Goal: Task Accomplishment & Management: Use online tool/utility

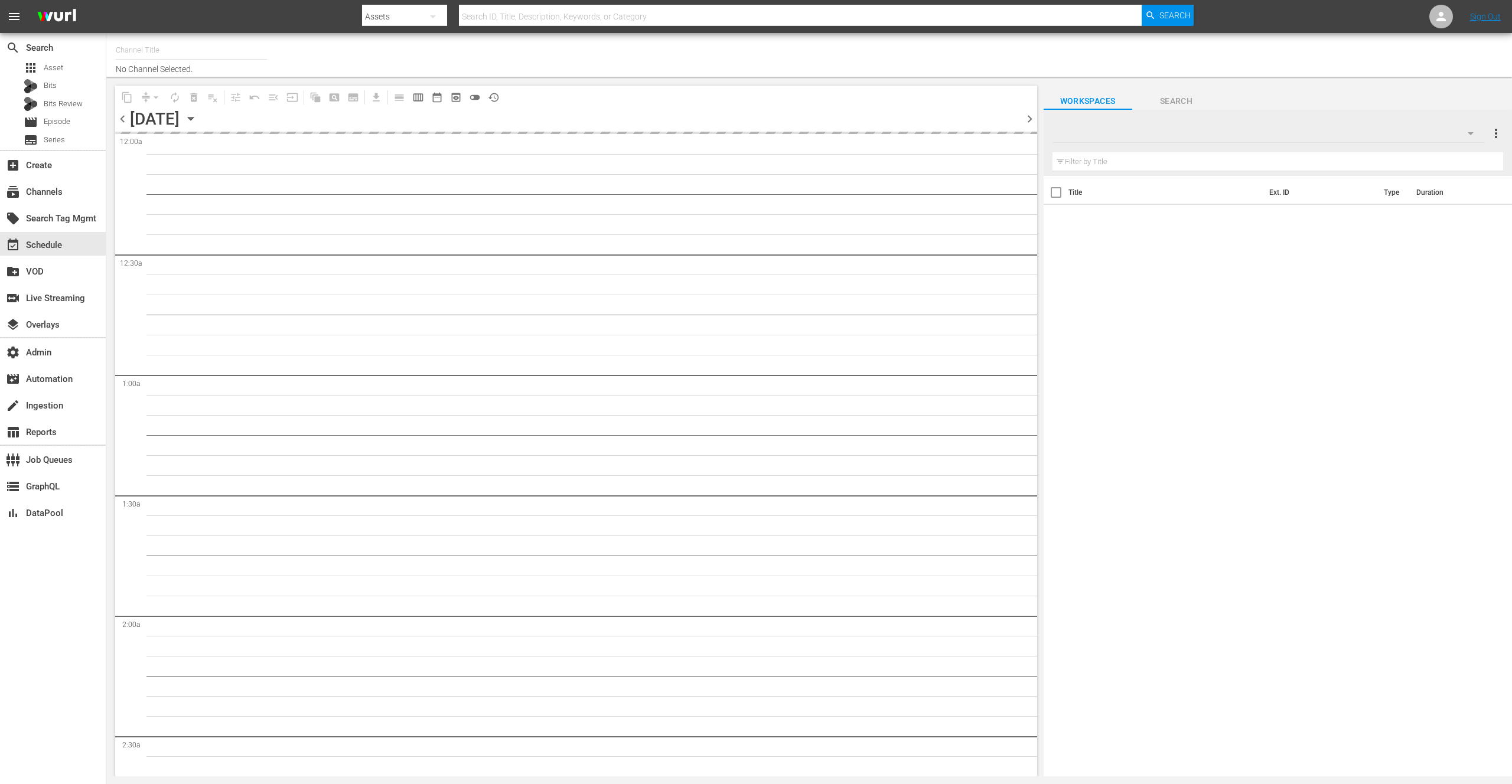
type input "talkSPORT (1979)"
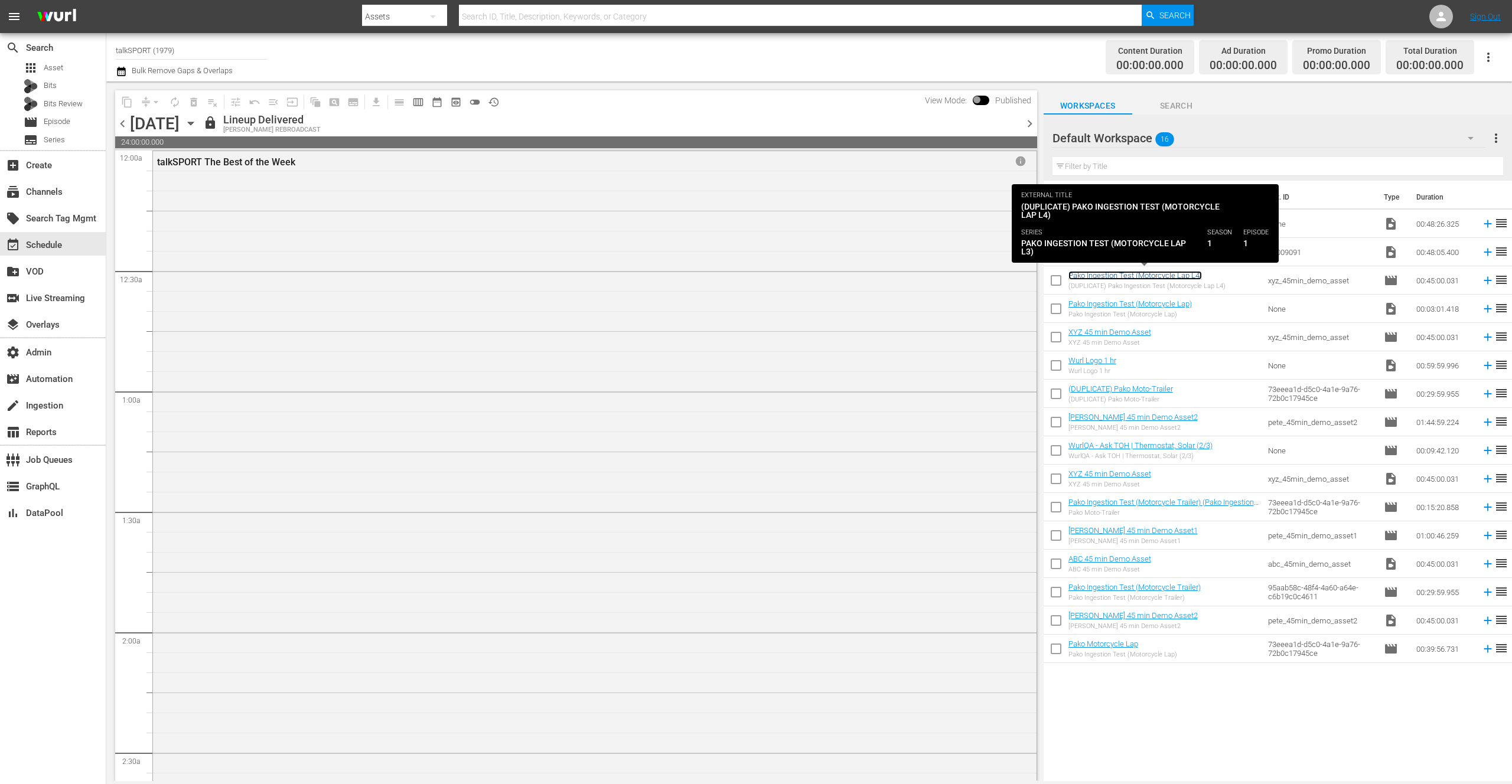
click at [1104, 274] on link "Pako Ingestion Test (Motorcycle Lap L4)" at bounding box center [1135, 275] width 134 height 9
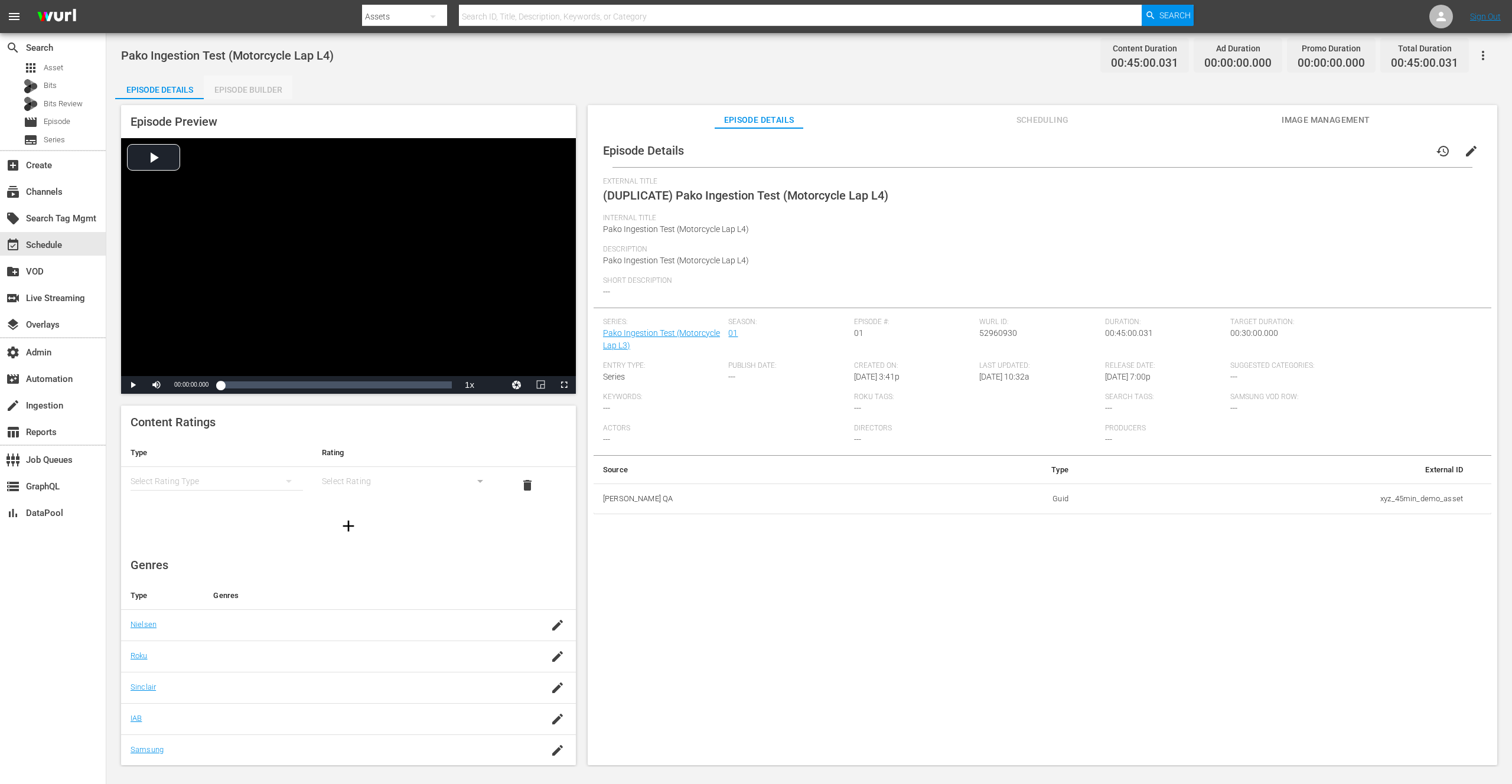
click at [259, 84] on div "Episode Builder" at bounding box center [248, 90] width 89 height 29
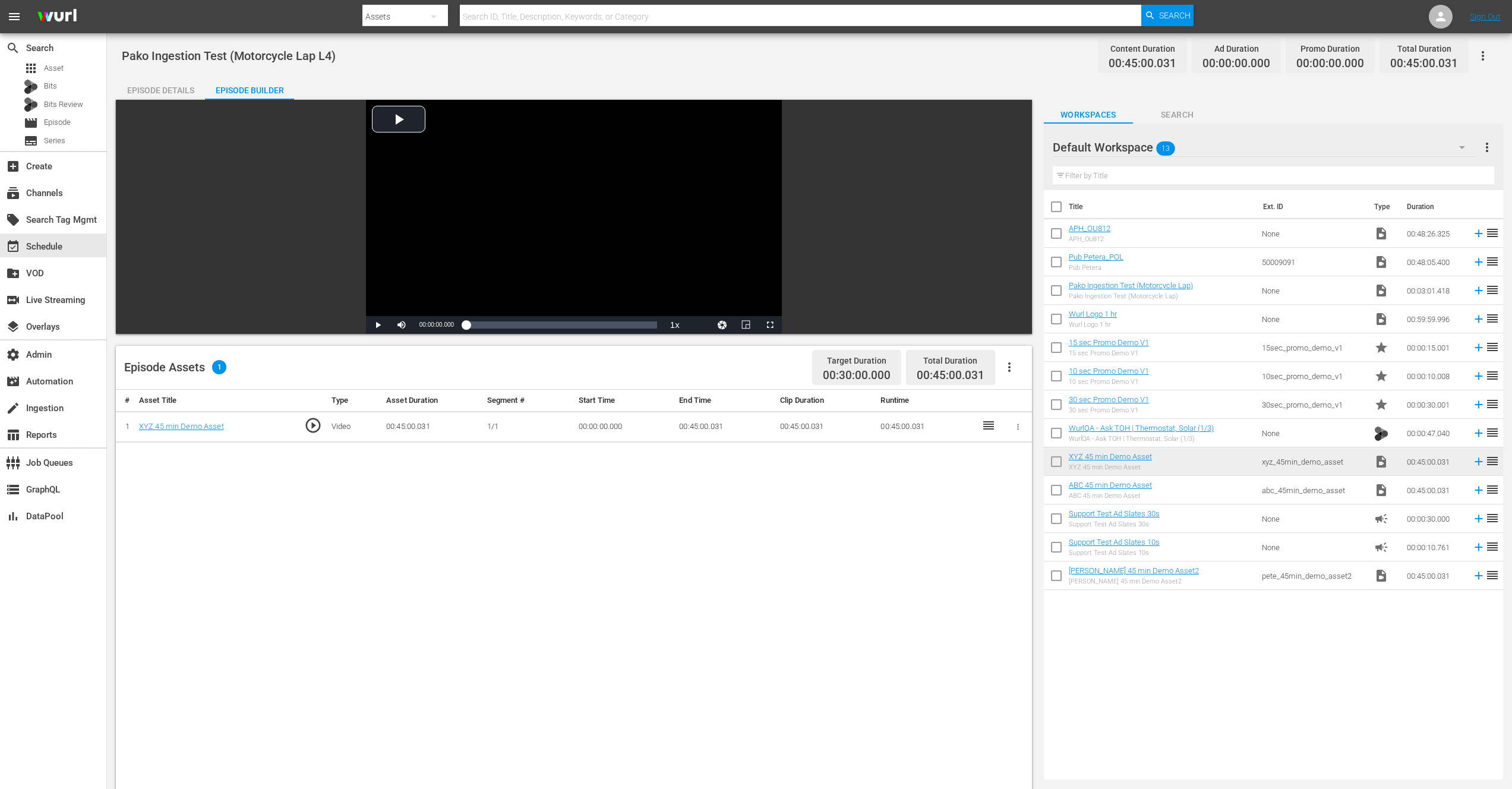
click at [1010, 364] on icon "button" at bounding box center [1009, 367] width 14 height 14
click at [1028, 373] on div "Edit Cue Points" at bounding box center [1044, 372] width 81 height 29
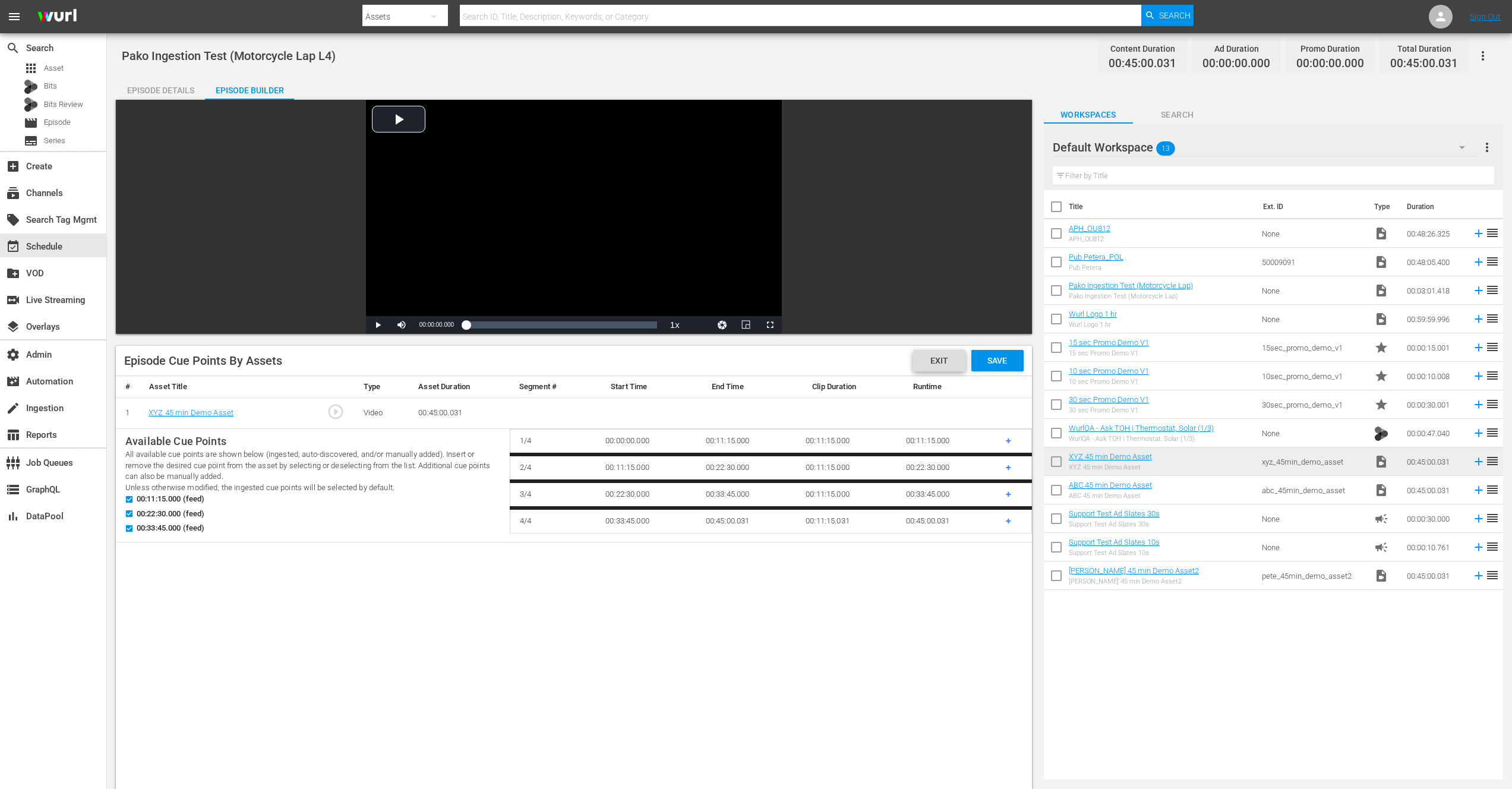
click at [929, 366] on div "Exit" at bounding box center [939, 361] width 53 height 21
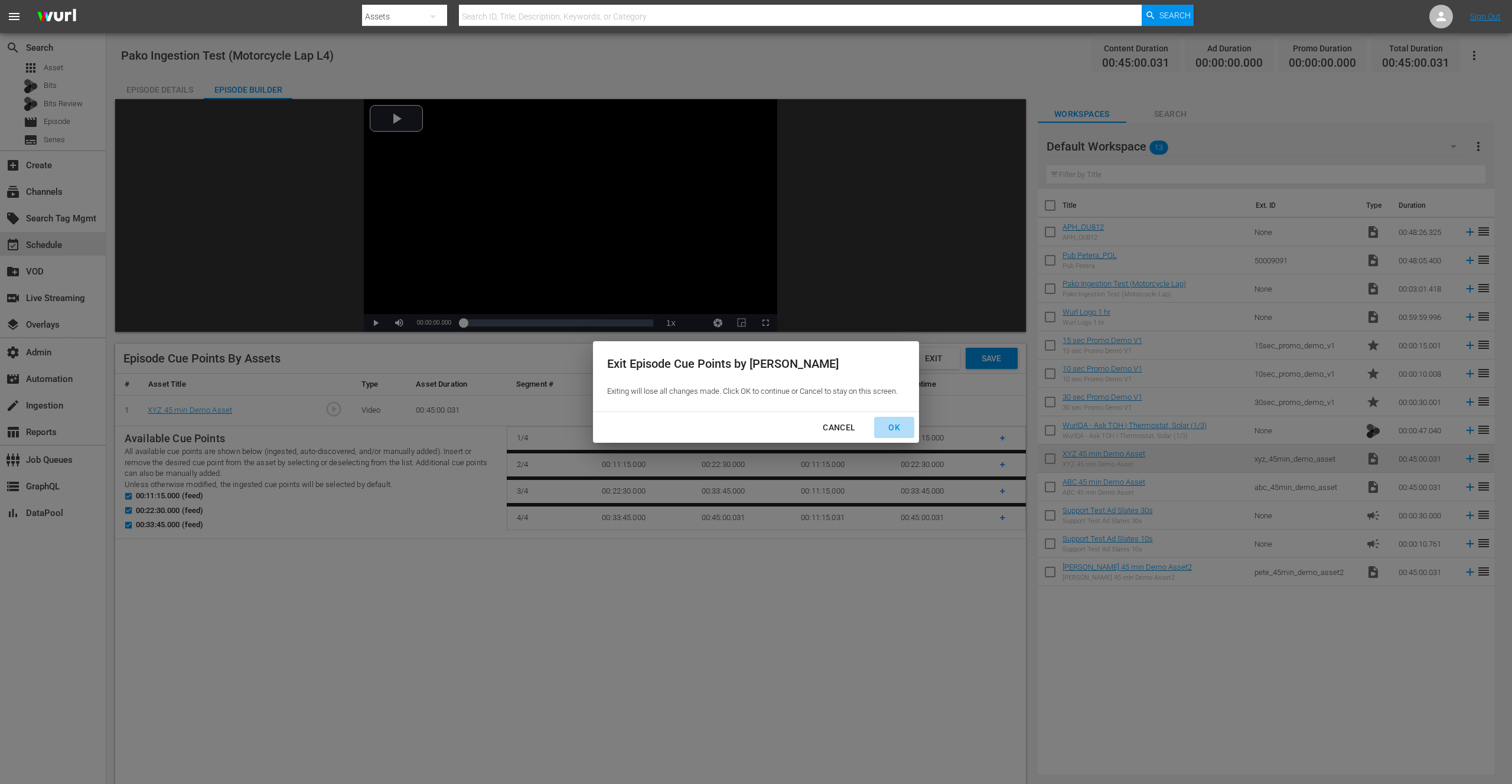
click at [896, 426] on div "OK" at bounding box center [894, 428] width 30 height 15
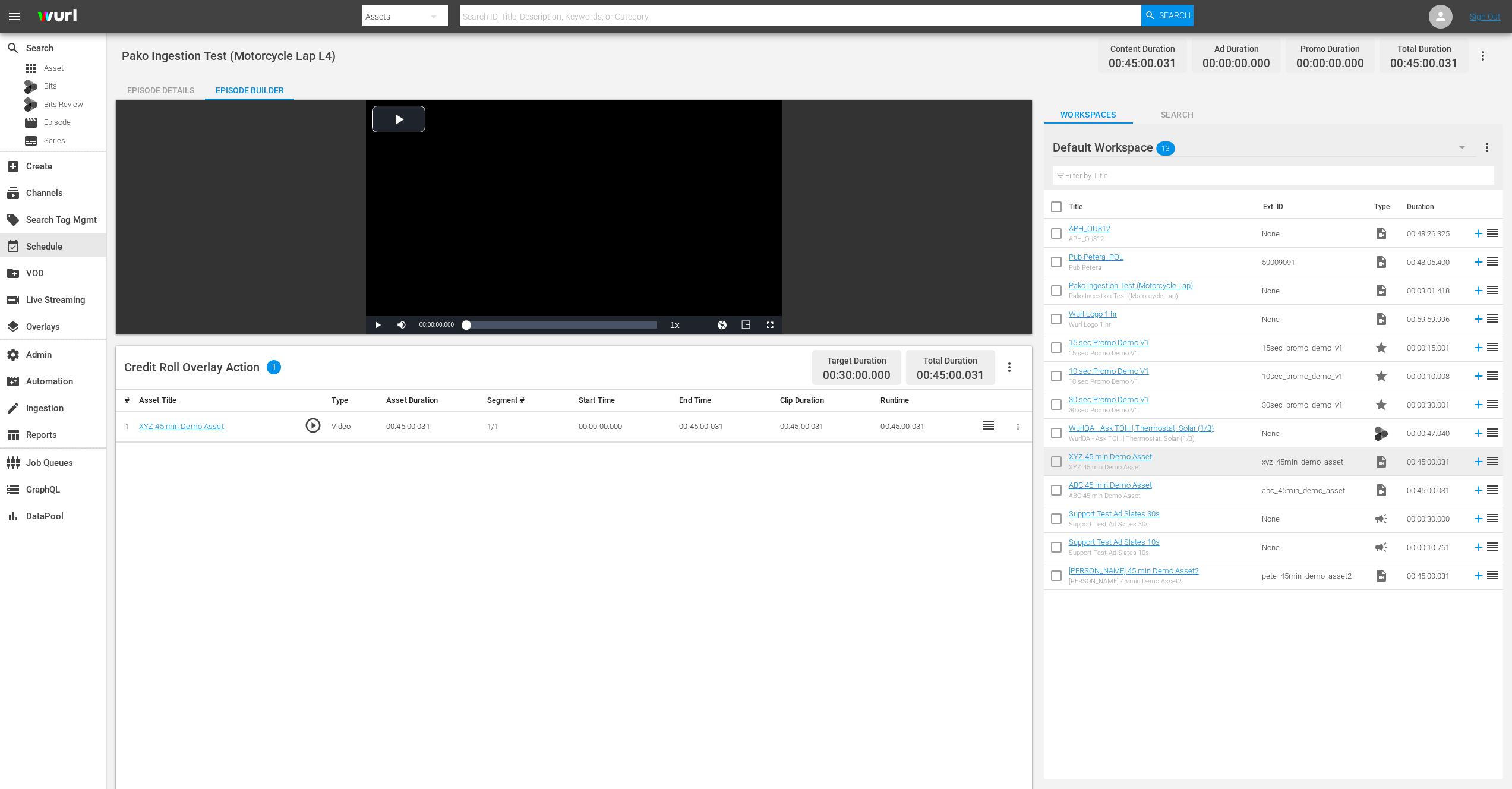
click at [1014, 369] on icon "button" at bounding box center [1009, 367] width 14 height 14
click at [1021, 372] on div "Edit Cue Points" at bounding box center [1044, 372] width 81 height 29
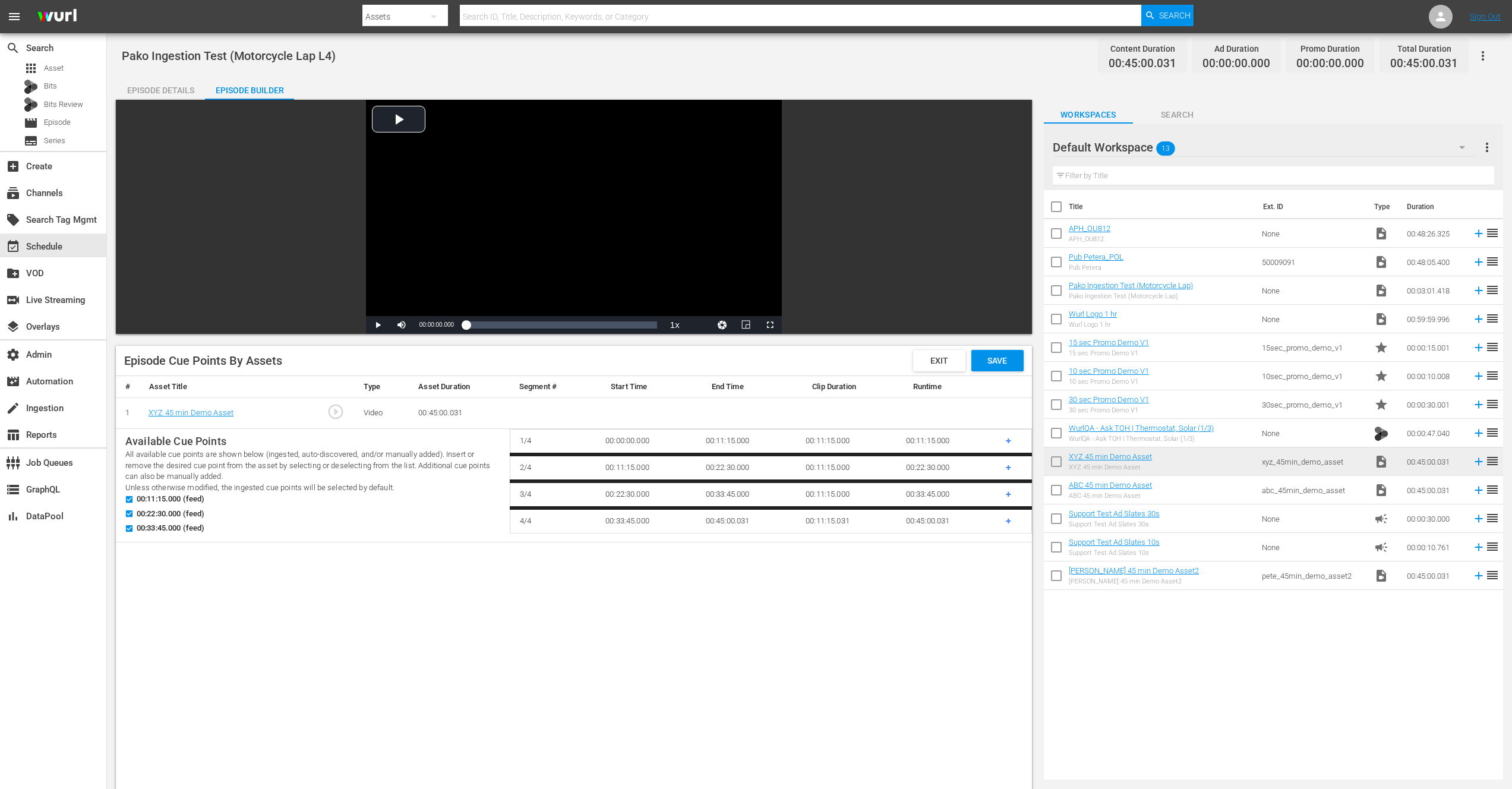
click at [1009, 468] on span "+" at bounding box center [1008, 467] width 6 height 11
click at [948, 358] on span "Exit" at bounding box center [939, 360] width 37 height 9
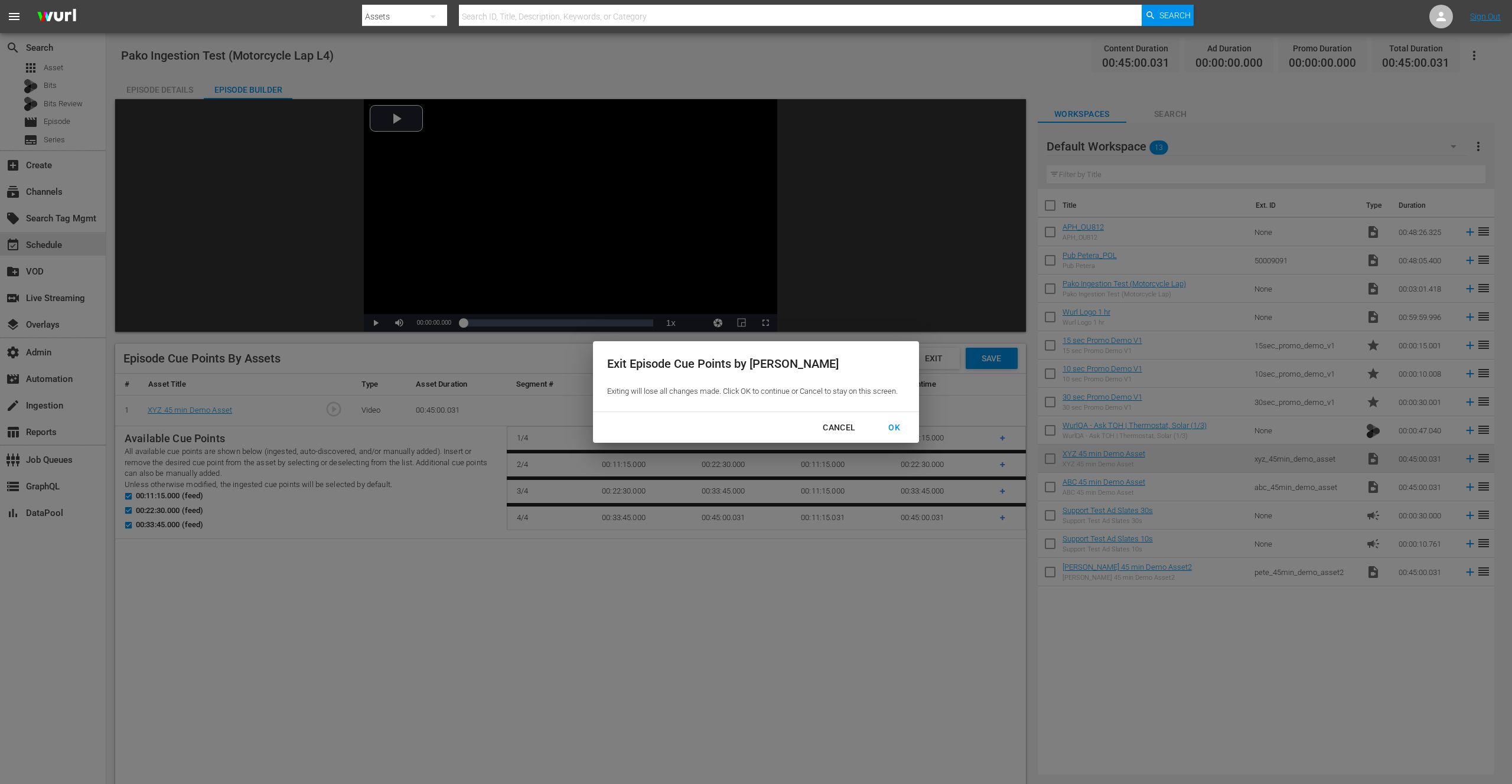
click at [896, 426] on div "OK" at bounding box center [894, 428] width 30 height 15
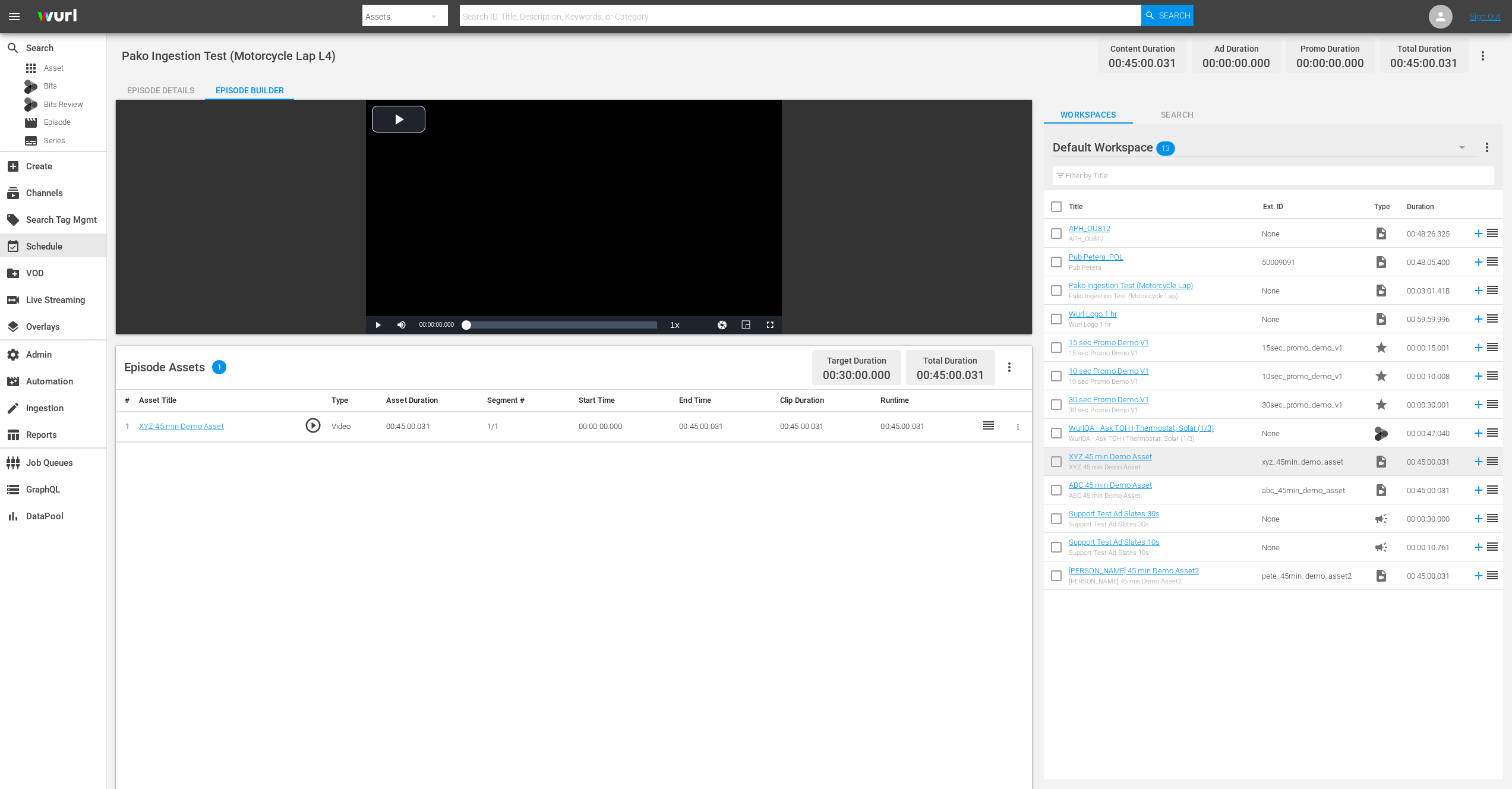
click at [1181, 114] on span "Search" at bounding box center [1177, 115] width 89 height 15
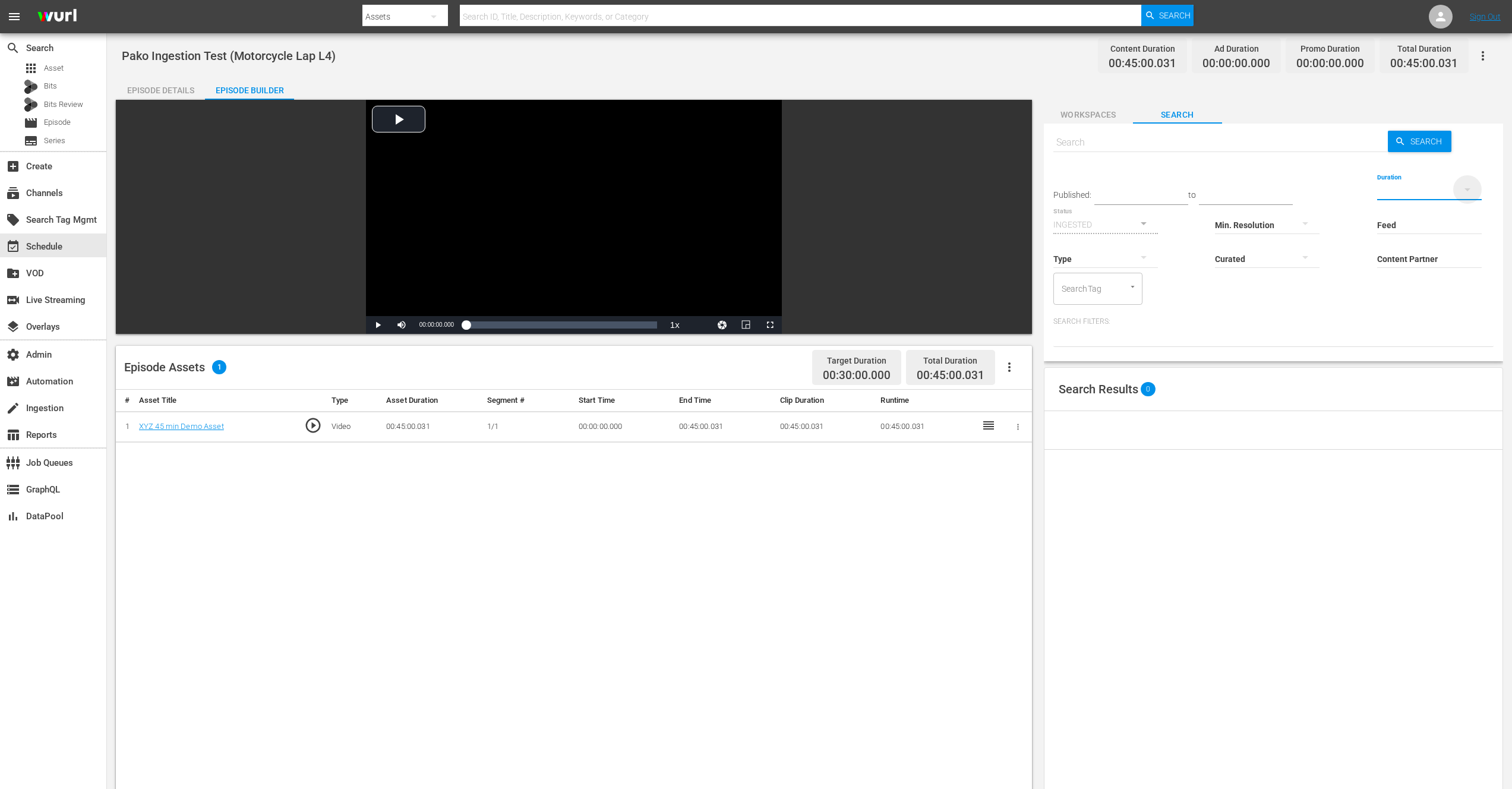
click at [1460, 187] on icon "button" at bounding box center [1467, 189] width 14 height 14
click at [1491, 234] on div "0-1m 1-2m 2-3m 3-4m 4-5m 5-10m 10-15m 15-30m 30-60m 60-90m >90m Clips (<5min) S…" at bounding box center [756, 394] width 1512 height 789
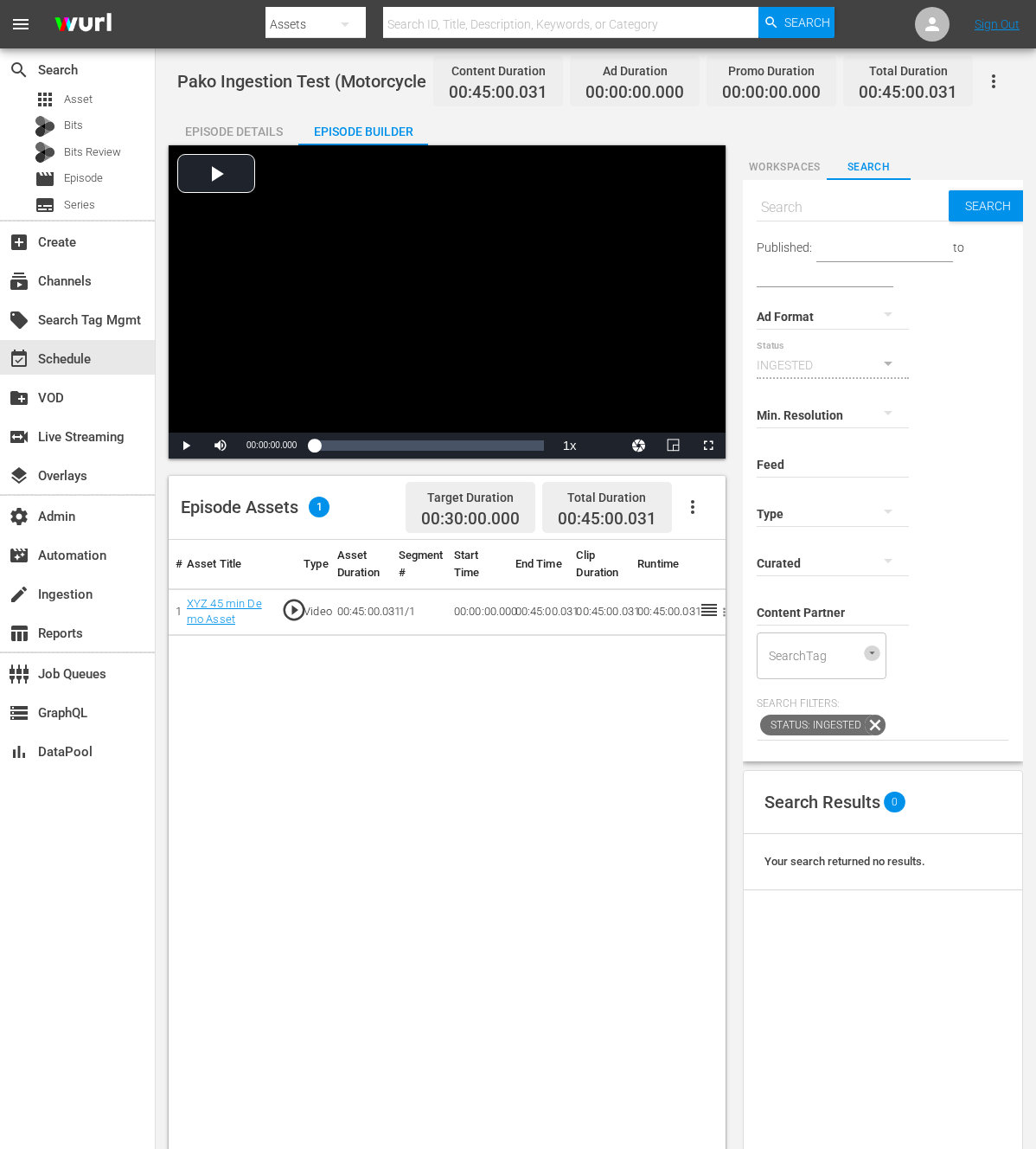
click at [871, 653] on icon "Open" at bounding box center [872, 653] width 13 height 13
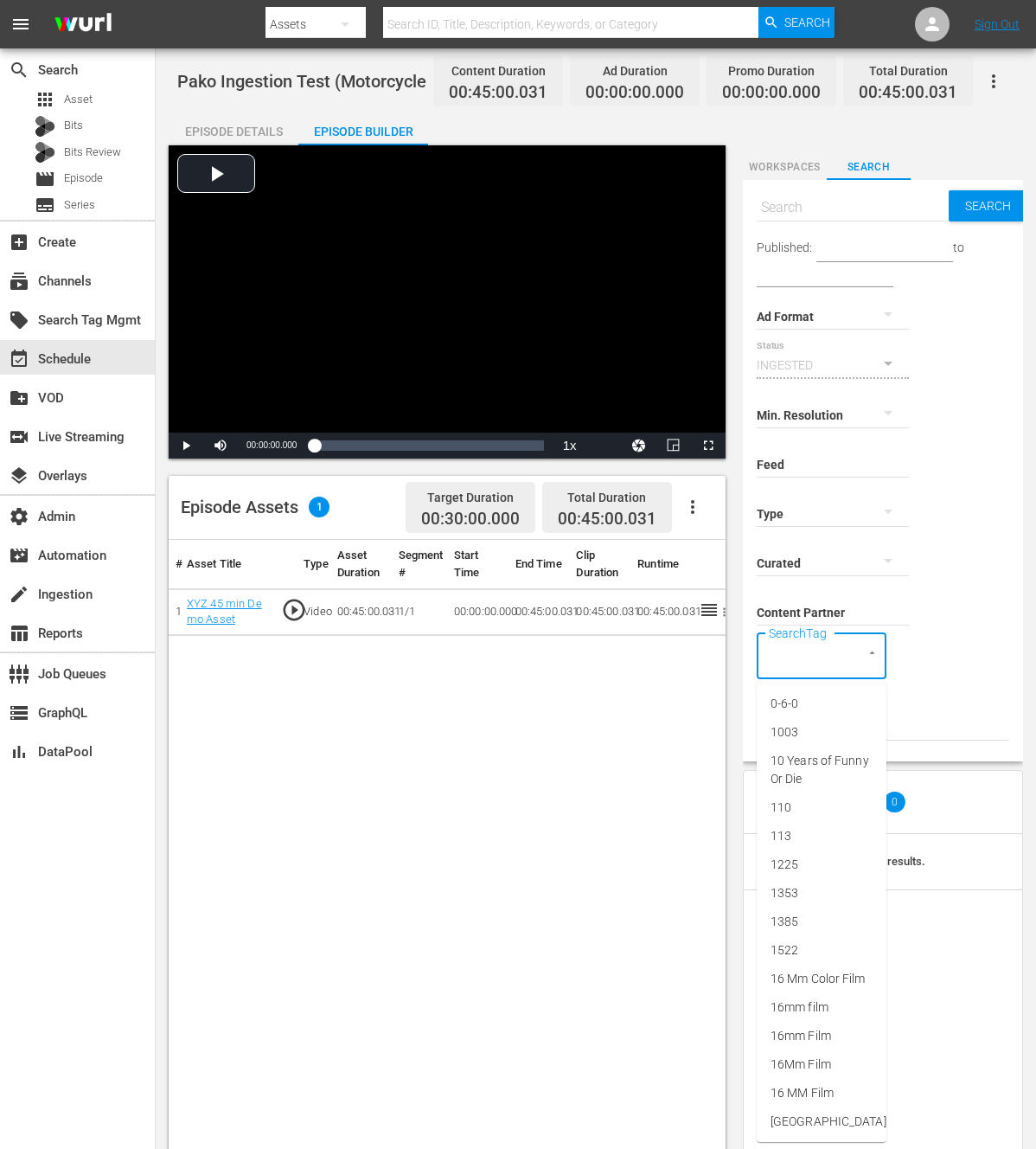
click at [940, 647] on div "Published: to Ad Format Status INGESTED Min. Resolution Feed Feed Title Type Cu…" at bounding box center [883, 464] width 252 height 430
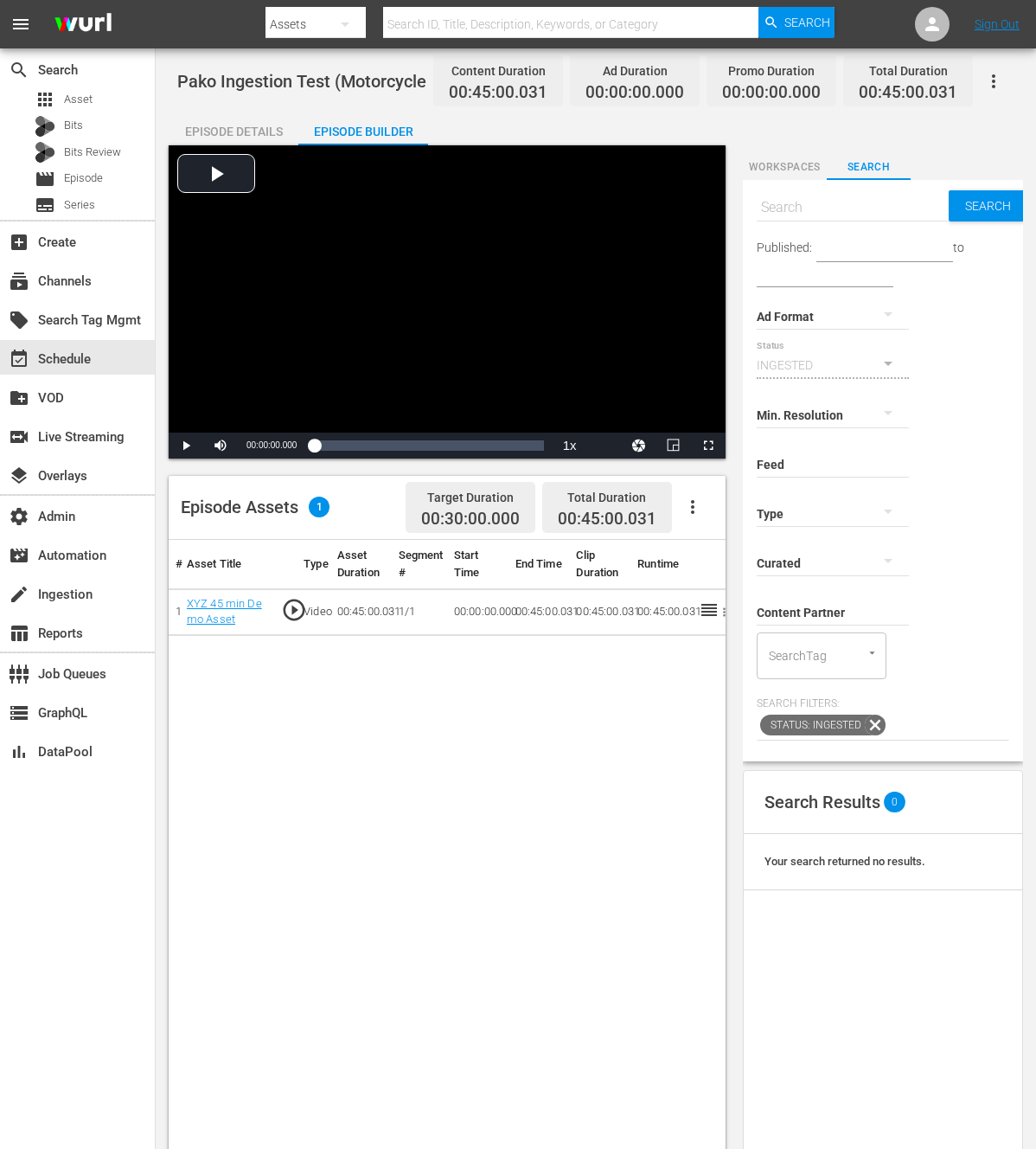
click at [796, 656] on input "SearchTag" at bounding box center [797, 656] width 66 height 31
click at [796, 655] on input "SearchTag" at bounding box center [797, 656] width 66 height 31
click at [921, 642] on div "Published: to Ad Format Status INGESTED Min. Resolution Feed Feed Title Type Cu…" at bounding box center [883, 464] width 252 height 430
click at [844, 657] on div "SearchTag" at bounding box center [822, 656] width 130 height 46
click at [944, 653] on div "Published: to Ad Format Status INGESTED Min. Resolution Feed Feed Title Type Cu…" at bounding box center [883, 464] width 252 height 430
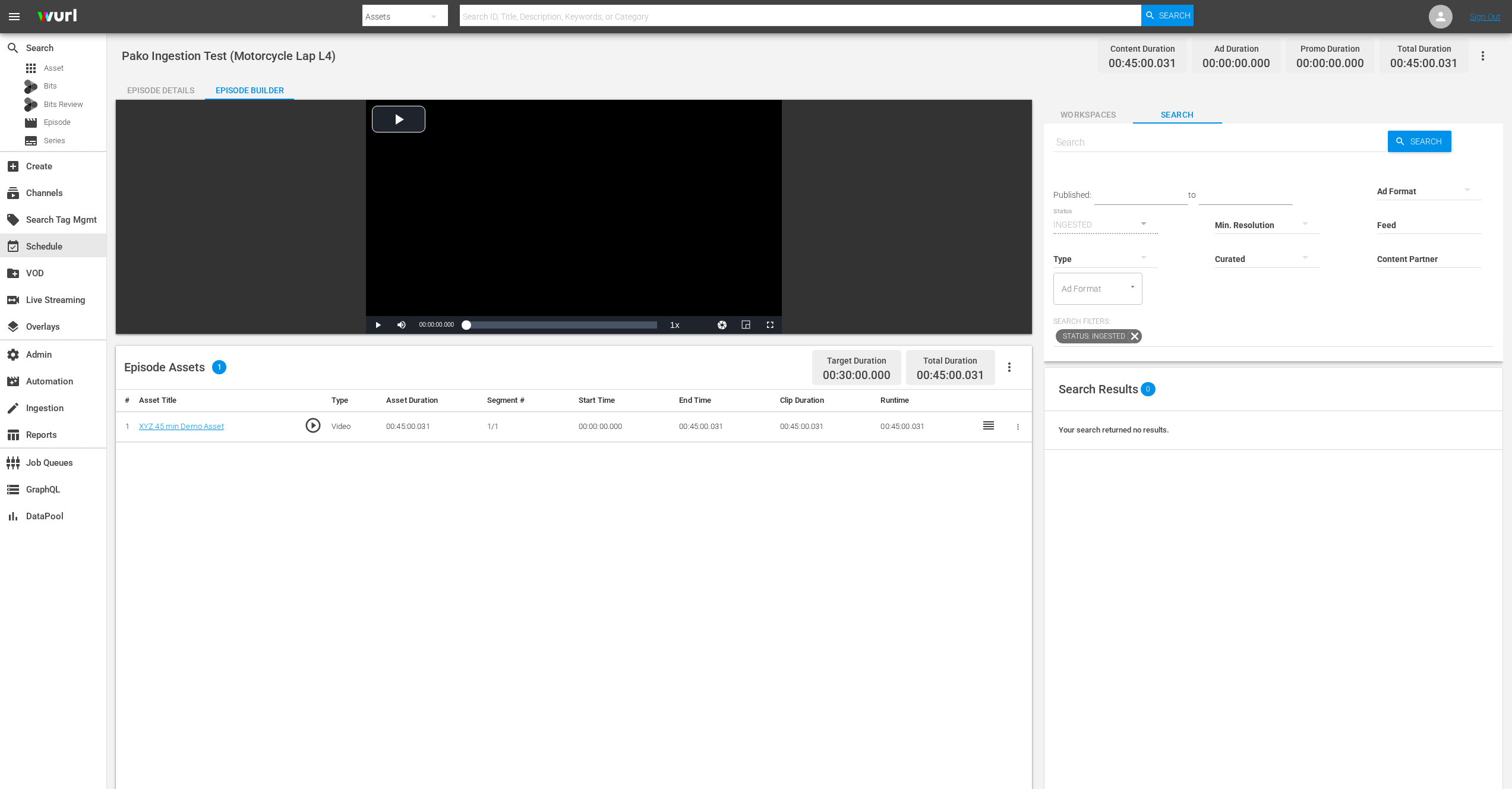
click at [401, 401] on th "Asset Duration" at bounding box center [432, 400] width 101 height 22
click at [1085, 288] on input "Ad Format" at bounding box center [1081, 289] width 45 height 21
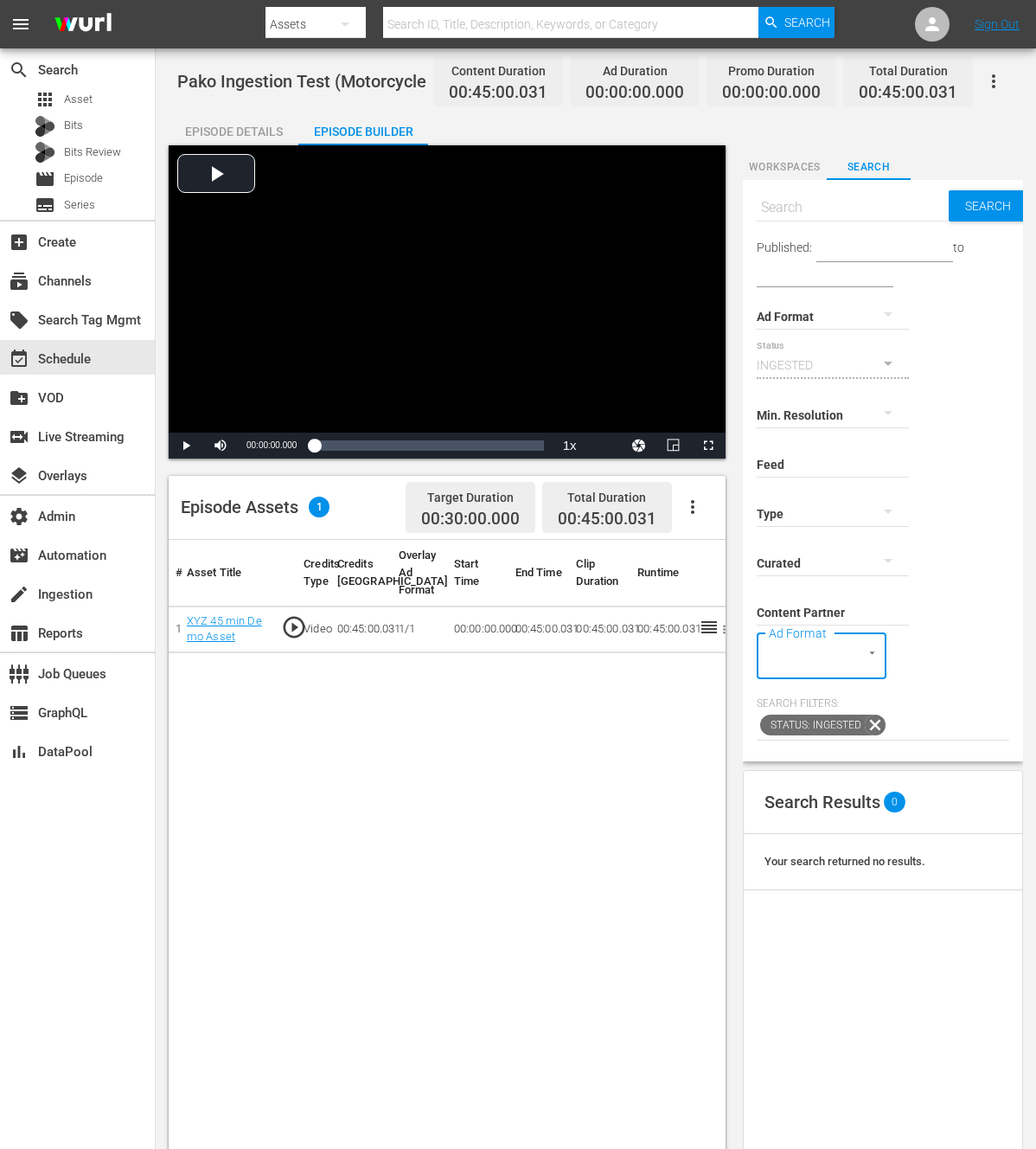
click at [843, 653] on div "SearchTag" at bounding box center [822, 656] width 130 height 46
click at [870, 655] on icon "Open" at bounding box center [872, 653] width 13 height 13
click at [876, 654] on icon "Open" at bounding box center [872, 653] width 13 height 13
click at [859, 654] on div at bounding box center [863, 653] width 31 height 18
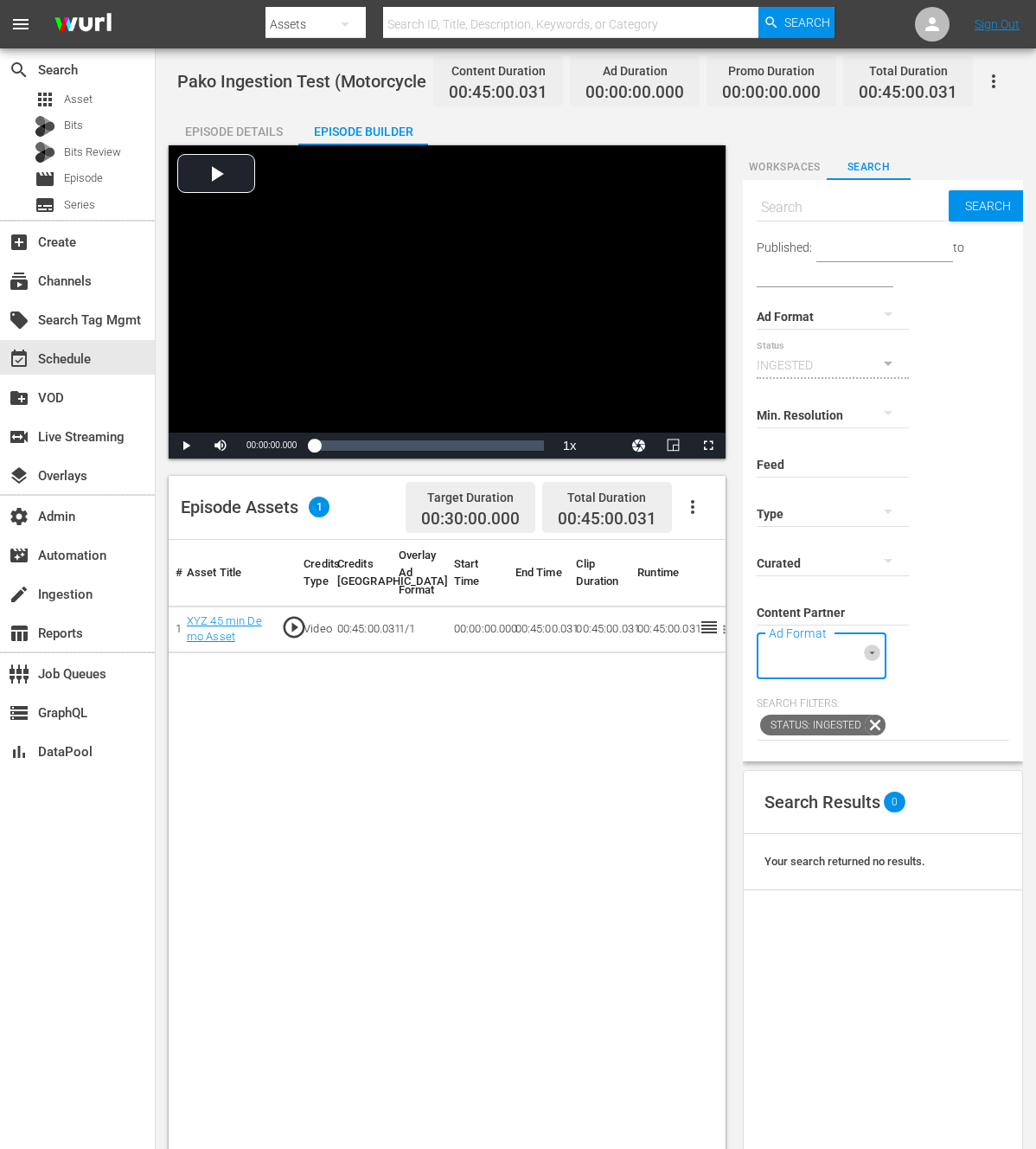
click at [876, 654] on icon "Open" at bounding box center [872, 653] width 13 height 13
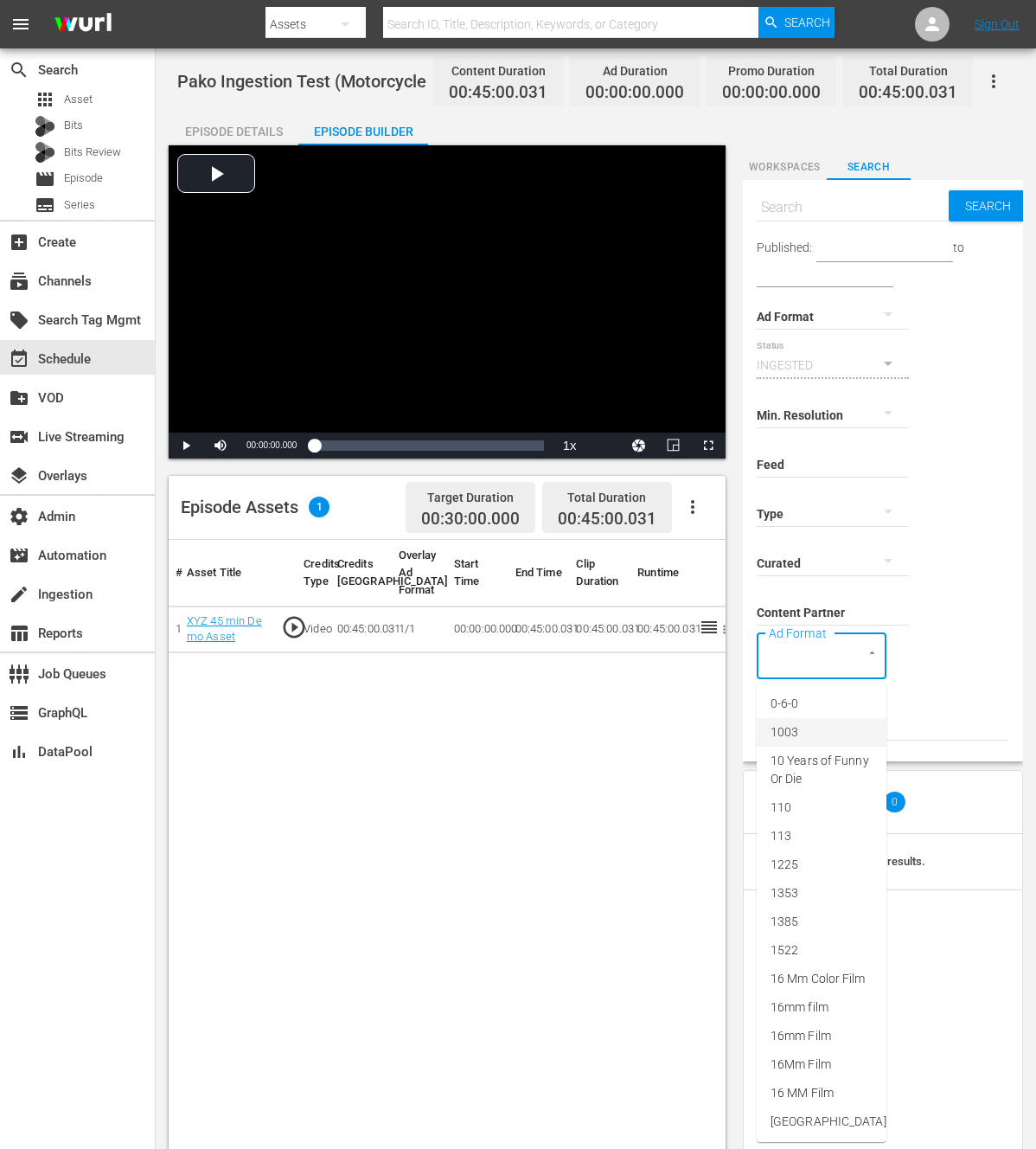
click at [802, 727] on li "1003" at bounding box center [822, 732] width 130 height 28
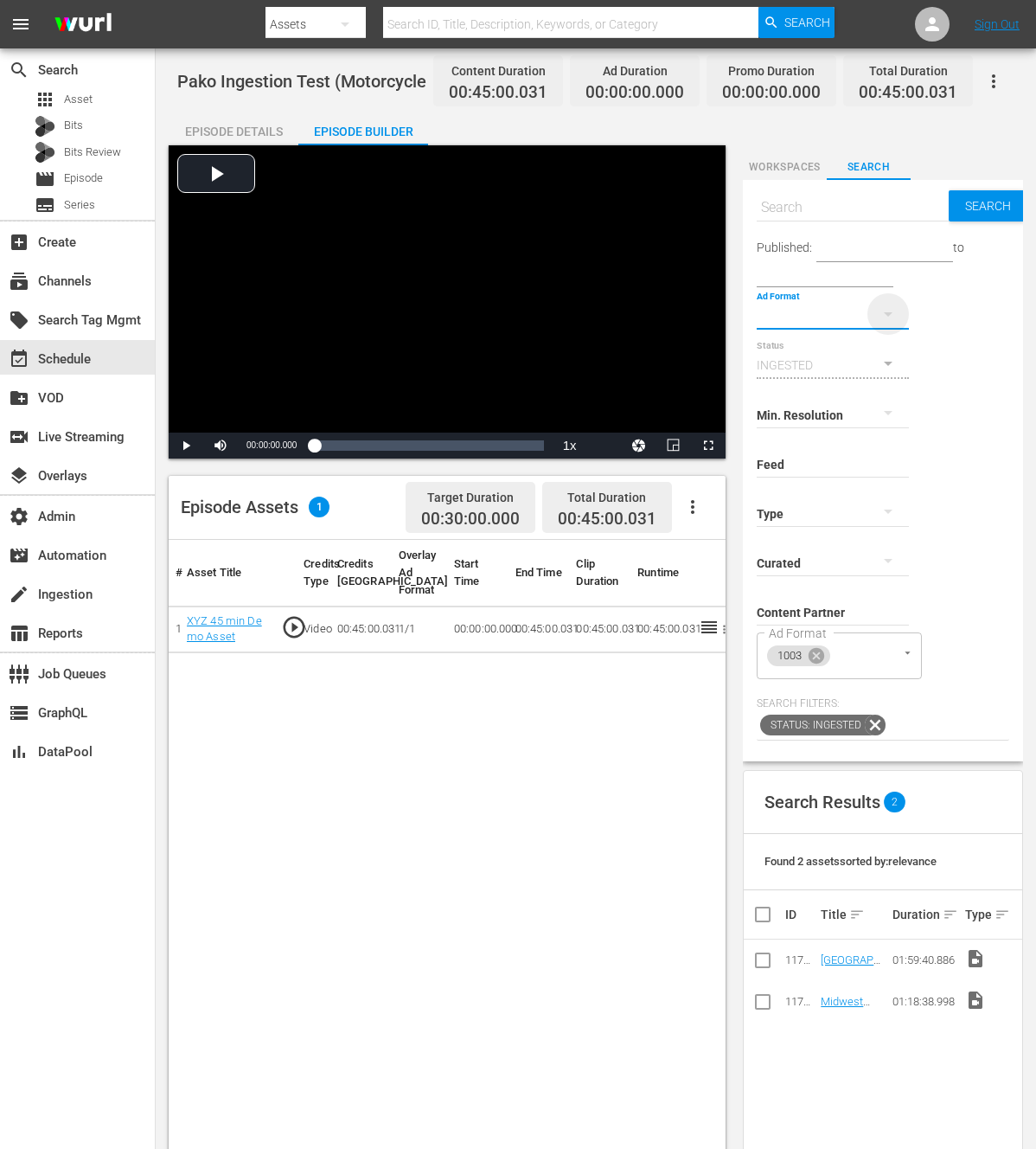
click at [889, 314] on icon "button" at bounding box center [889, 314] width 9 height 5
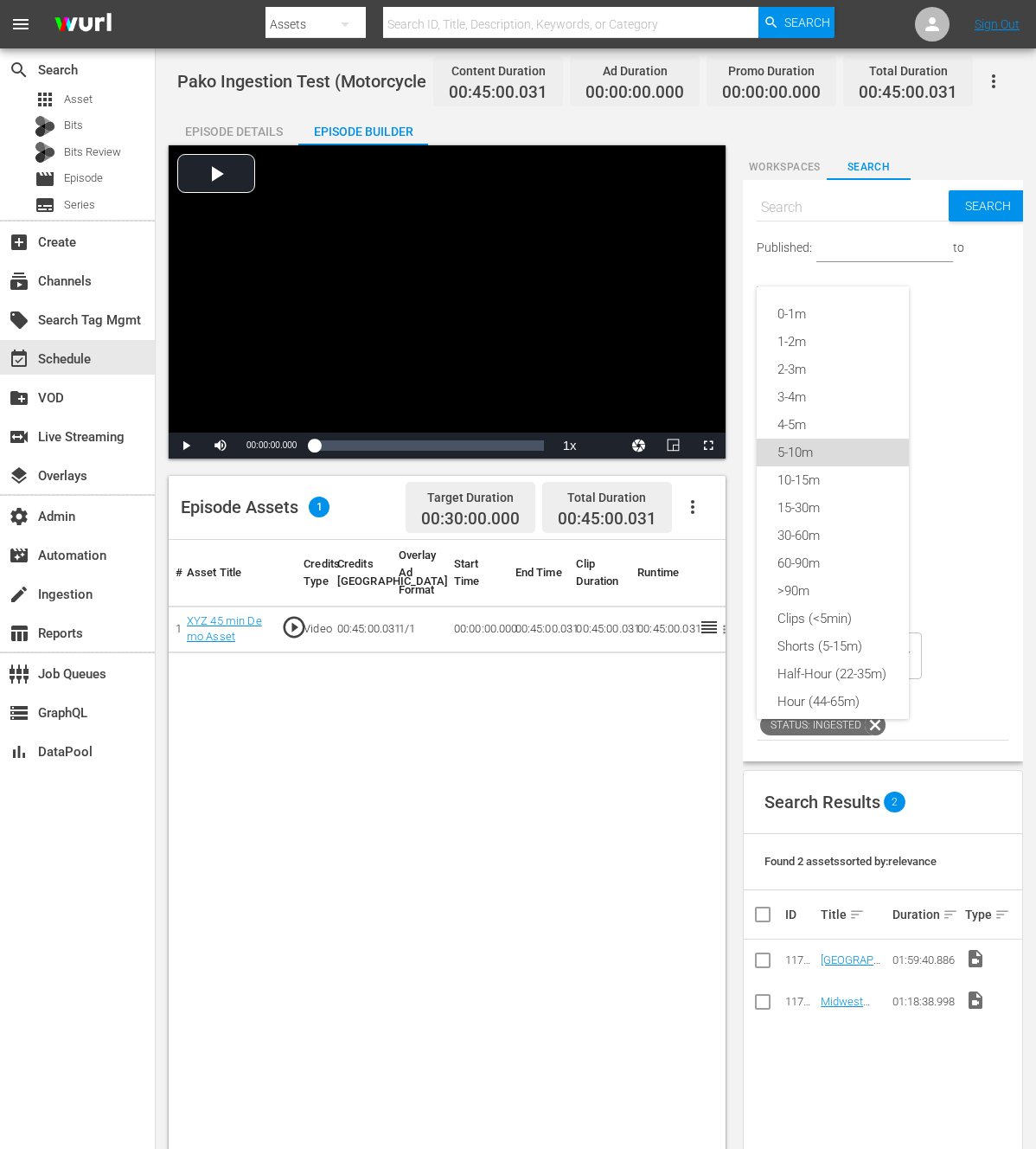
click at [810, 452] on div "5-10m" at bounding box center [833, 452] width 152 height 27
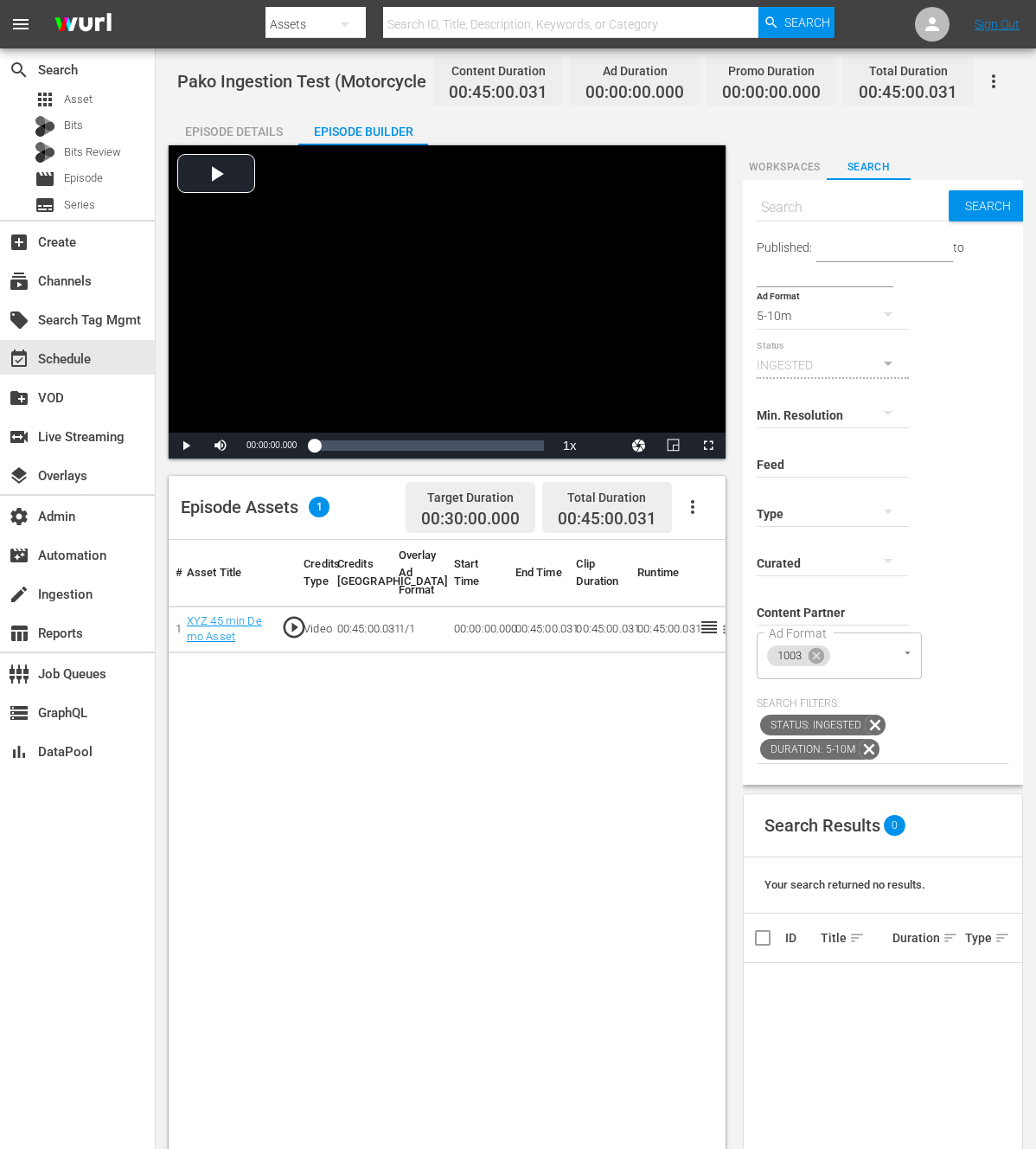
click at [890, 311] on icon "button" at bounding box center [889, 314] width 21 height 21
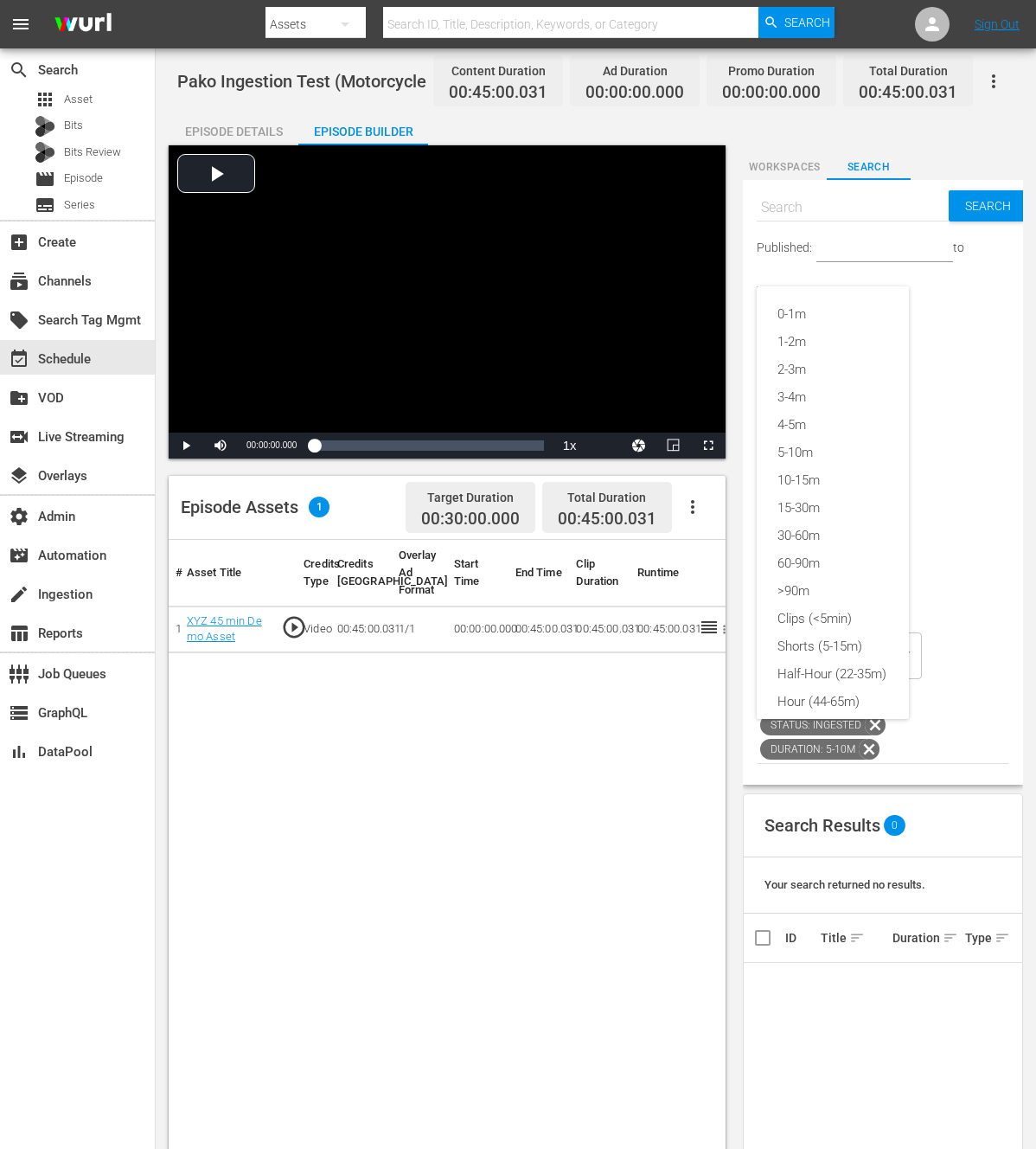
click at [972, 361] on div "0-1m 1-2m 2-3m 3-4m 4-5m 5-10m 10-15m 15-30m 30-60m 60-90m >90m Clips (<5min) S…" at bounding box center [518, 574] width 1036 height 1149
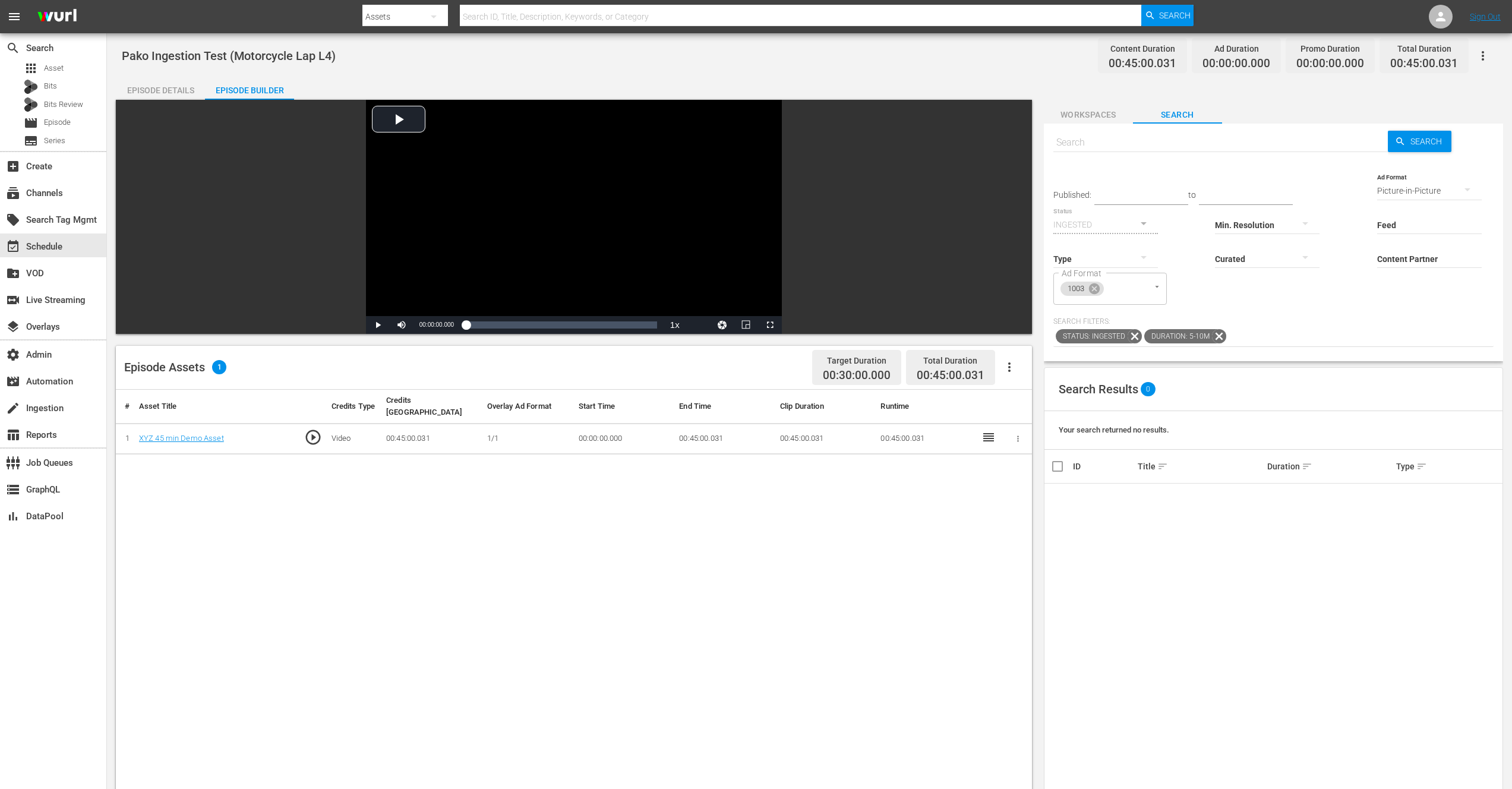
click at [1008, 366] on icon "button" at bounding box center [1009, 367] width 3 height 9
click at [1018, 369] on div "Edit Cue Points" at bounding box center [1044, 372] width 81 height 29
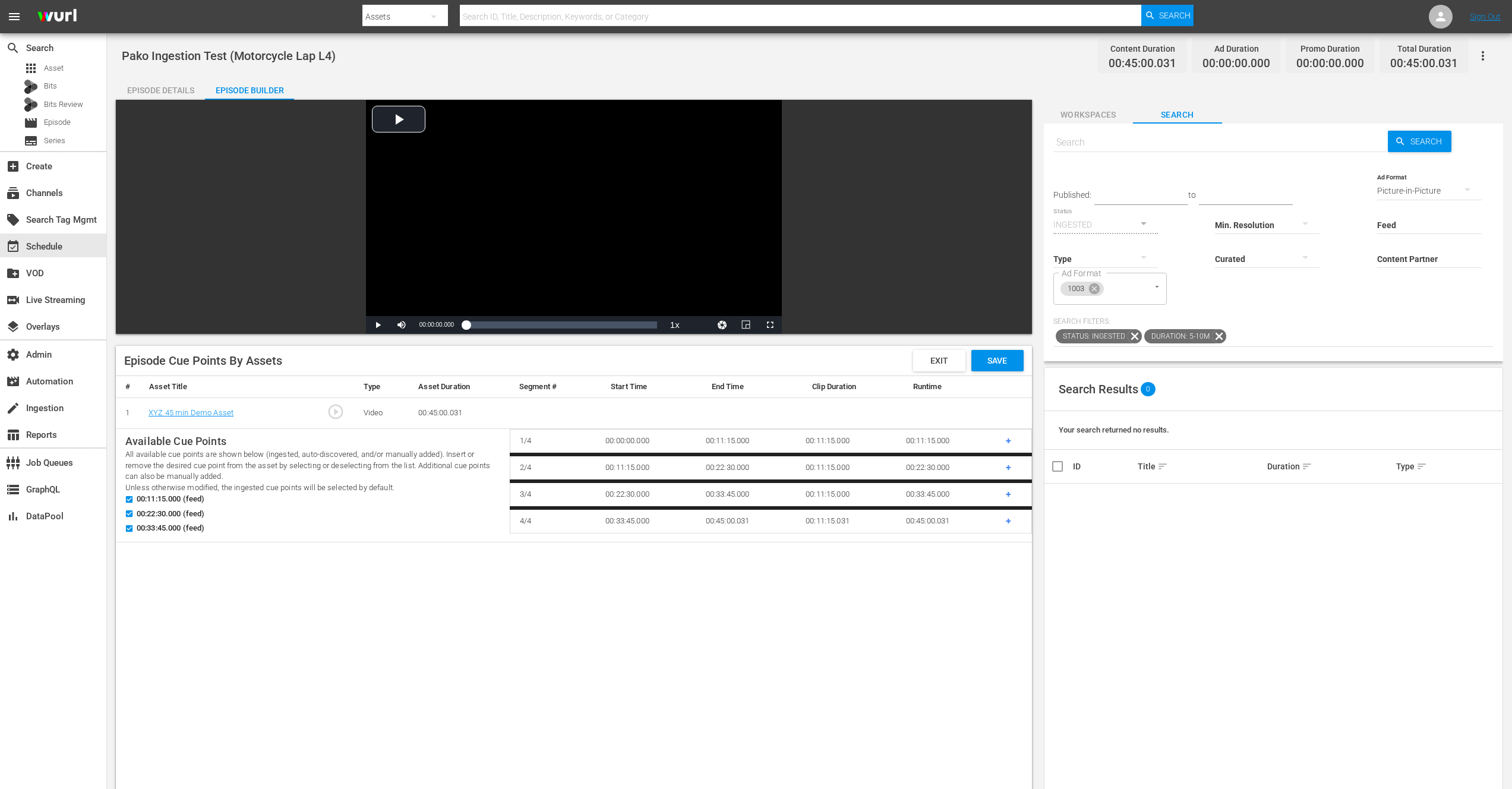
click at [1008, 520] on span "+" at bounding box center [1008, 521] width 6 height 11
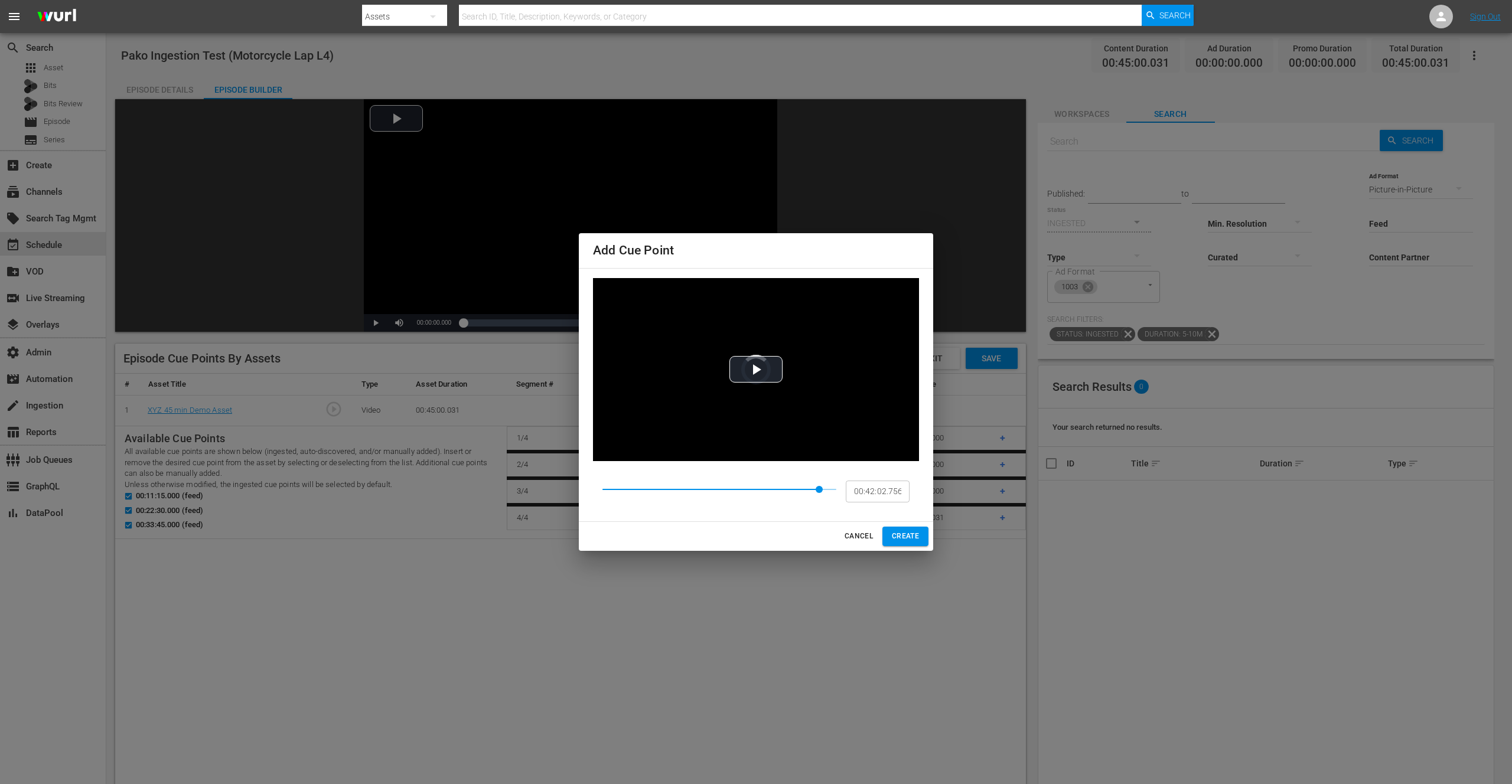
type input "00:42:09.574"
drag, startPoint x: 778, startPoint y: 489, endPoint x: 822, endPoint y: 495, distance: 44.4
click at [822, 493] on span at bounding box center [821, 489] width 7 height 7
drag, startPoint x: 859, startPoint y: 537, endPoint x: 745, endPoint y: 547, distance: 114.4
click at [858, 537] on span "CANCEL" at bounding box center [859, 536] width 29 height 12
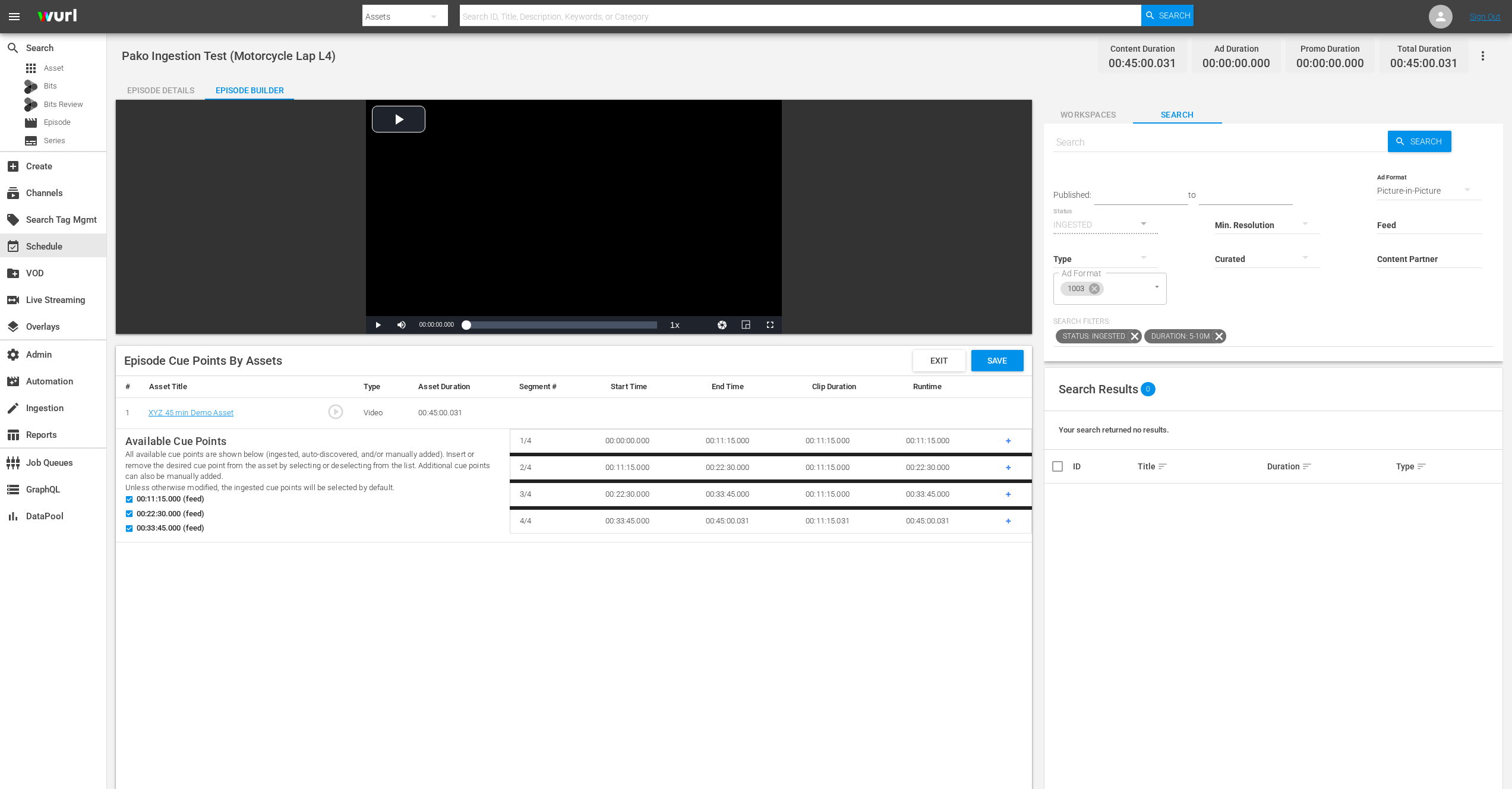
click at [708, 568] on div "# Asset Title Type Asset Duration Segment # Start Time End Time Clip Duration R…" at bounding box center [573, 631] width 916 height 510
click at [1064, 194] on span "Published:" at bounding box center [1072, 194] width 38 height 9
click at [1076, 465] on div "ID" at bounding box center [1103, 466] width 61 height 9
click at [1057, 468] on input "checkbox" at bounding box center [1062, 466] width 24 height 14
checkbox input "true"
